Goal: Information Seeking & Learning: Learn about a topic

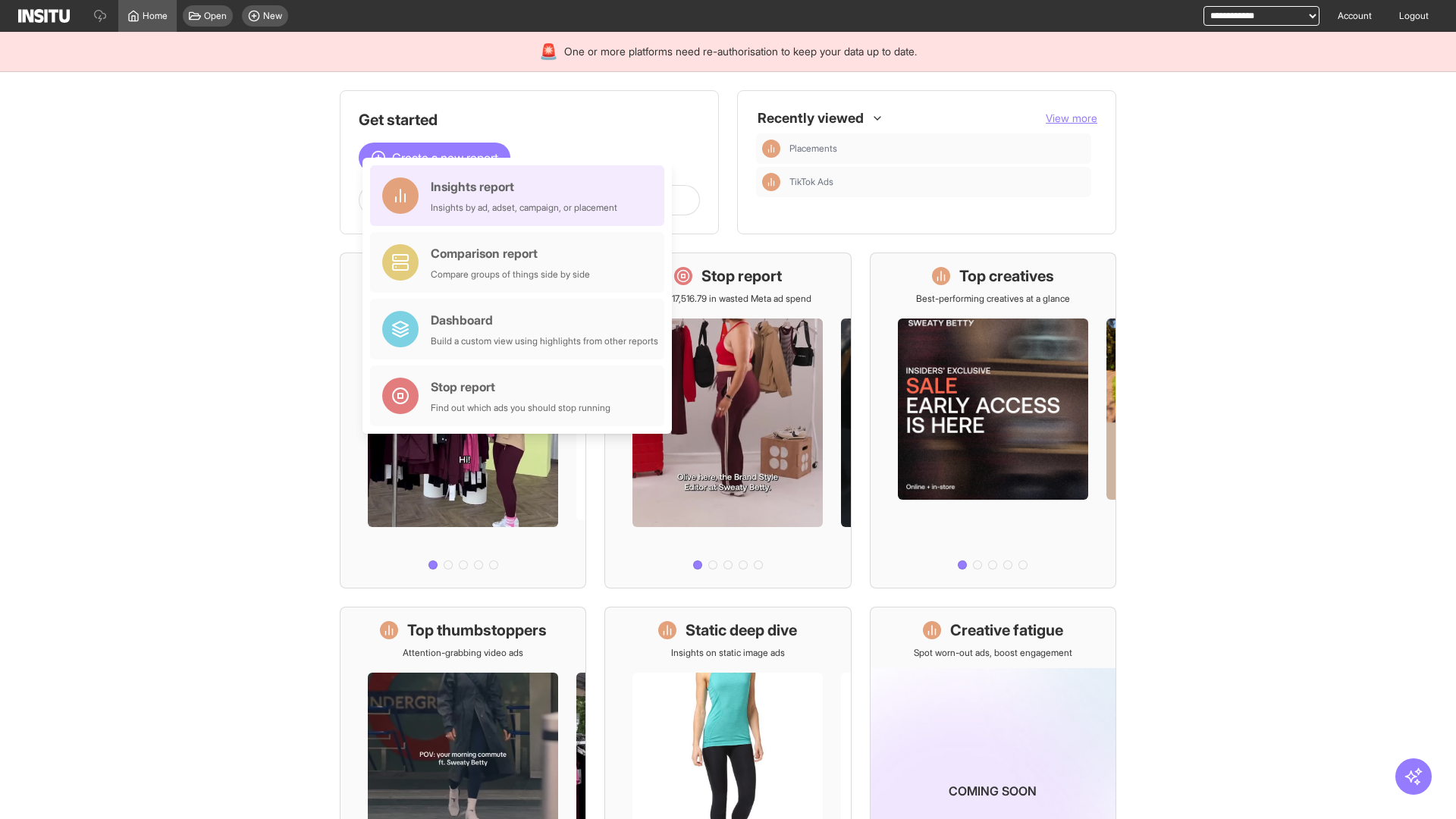
click at [521, 196] on div "Insights report Insights by ad, adset, campaign, or placement" at bounding box center [523, 196] width 187 height 36
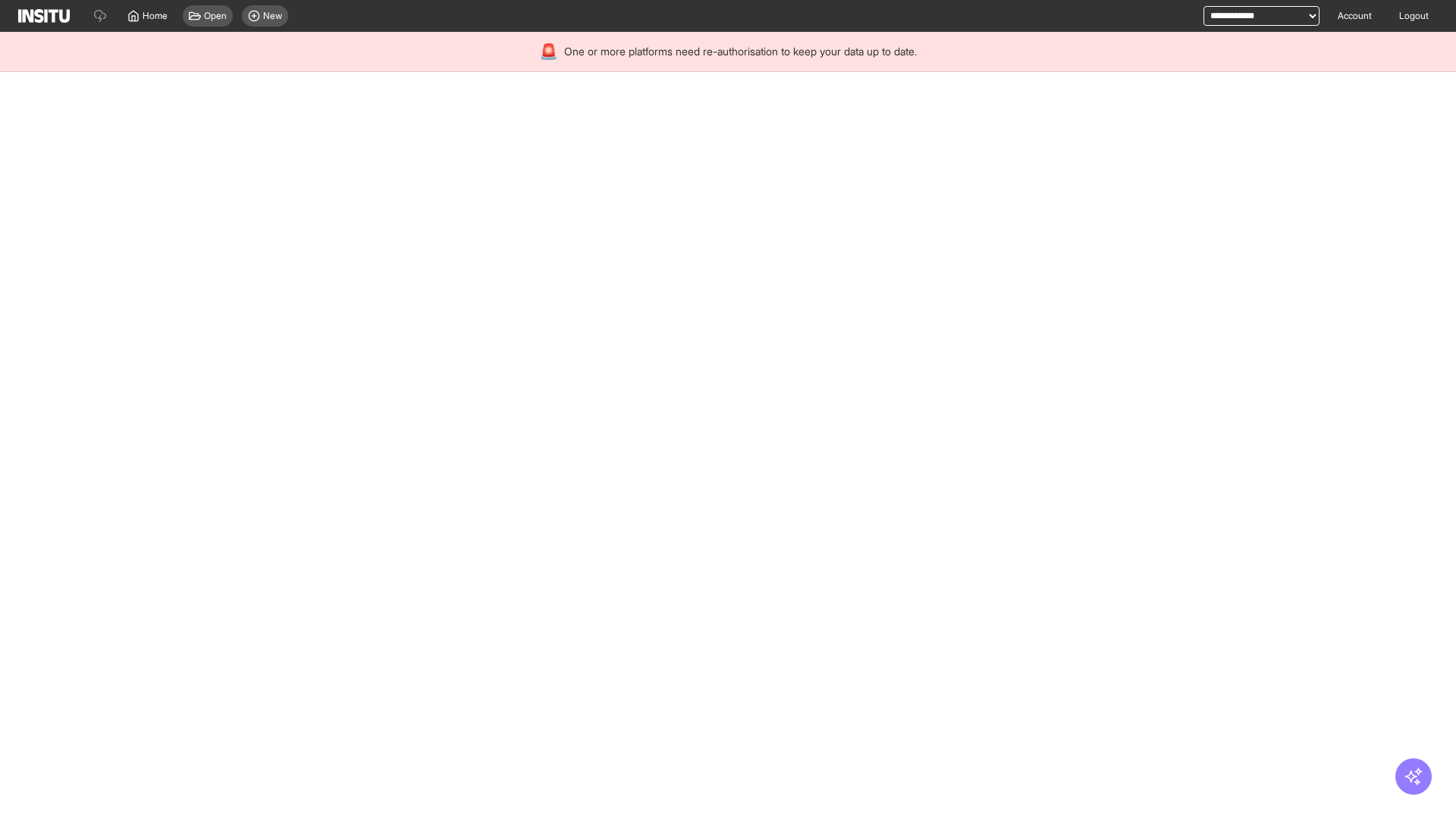
select select "**"
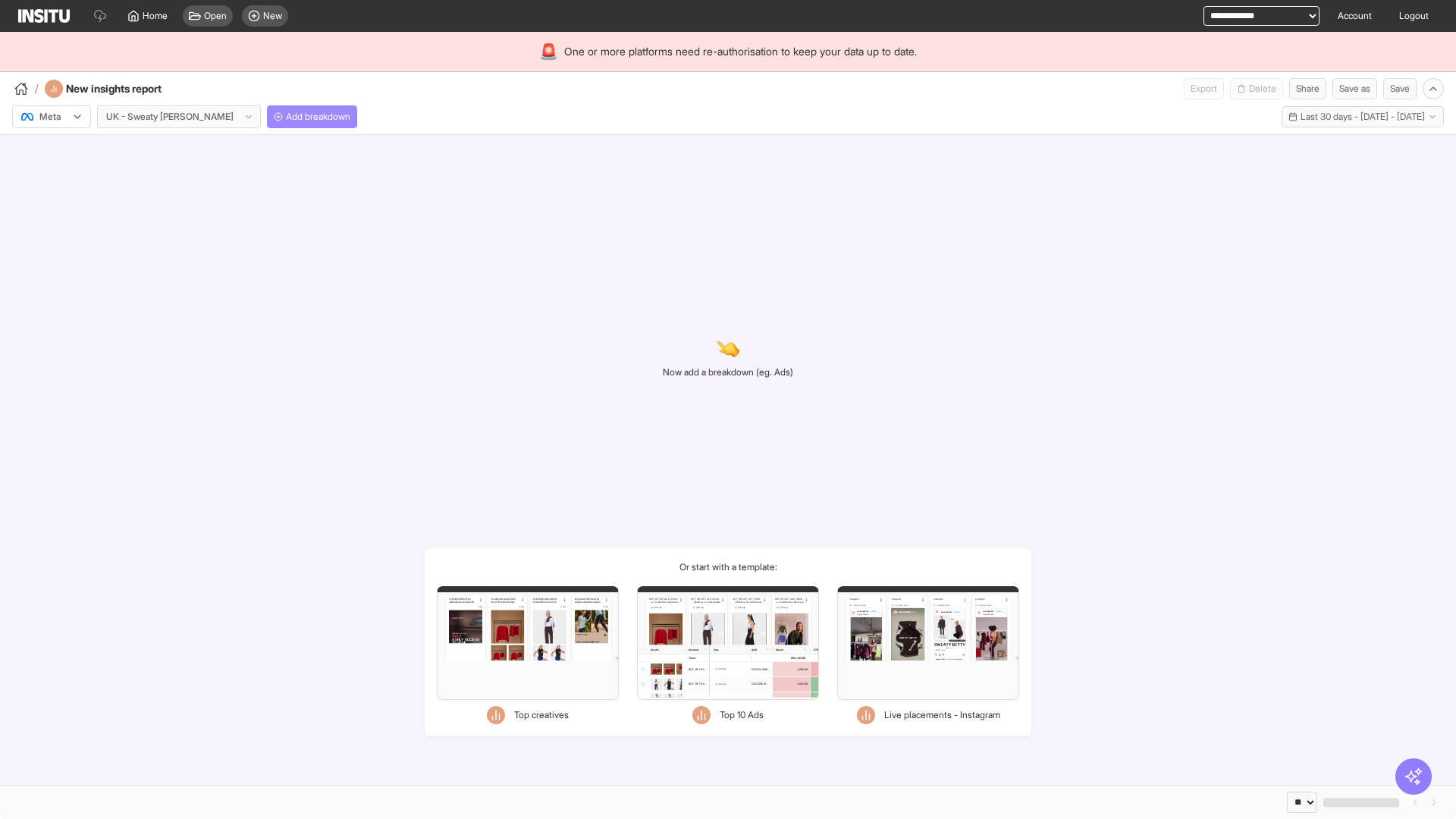
click at [286, 116] on span "Add breakdown" at bounding box center [318, 116] width 65 height 12
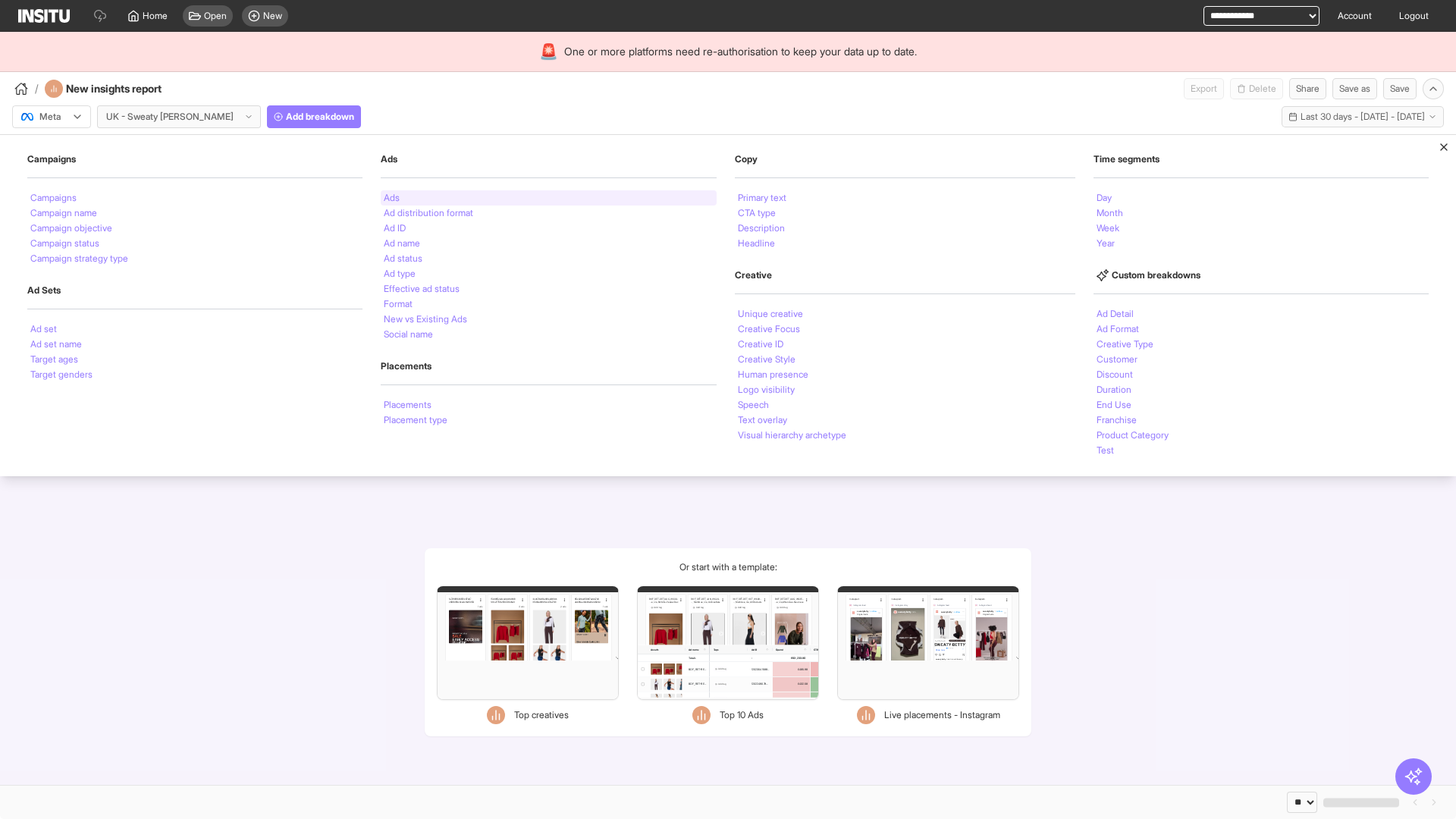
click at [389, 197] on li "Ads" at bounding box center [391, 197] width 15 height 9
